Goal: Information Seeking & Learning: Stay updated

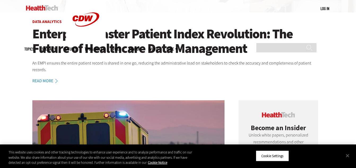
scroll to position [133, 0]
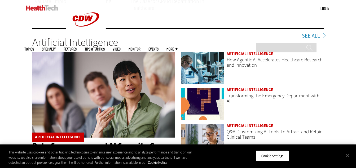
scroll to position [875, 0]
